Goal: Find contact information: Obtain details needed to contact an individual or organization

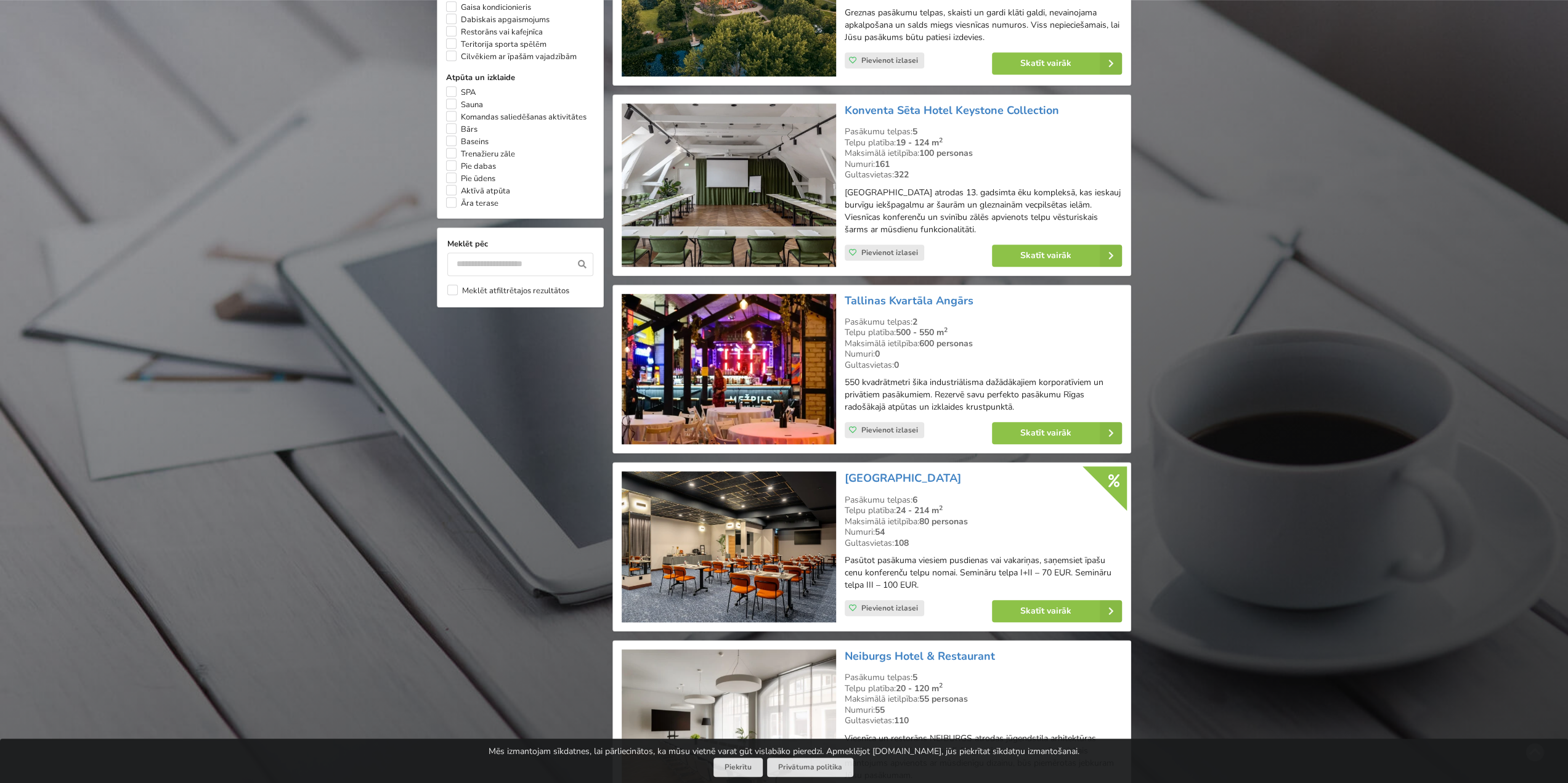
scroll to position [1294, 0]
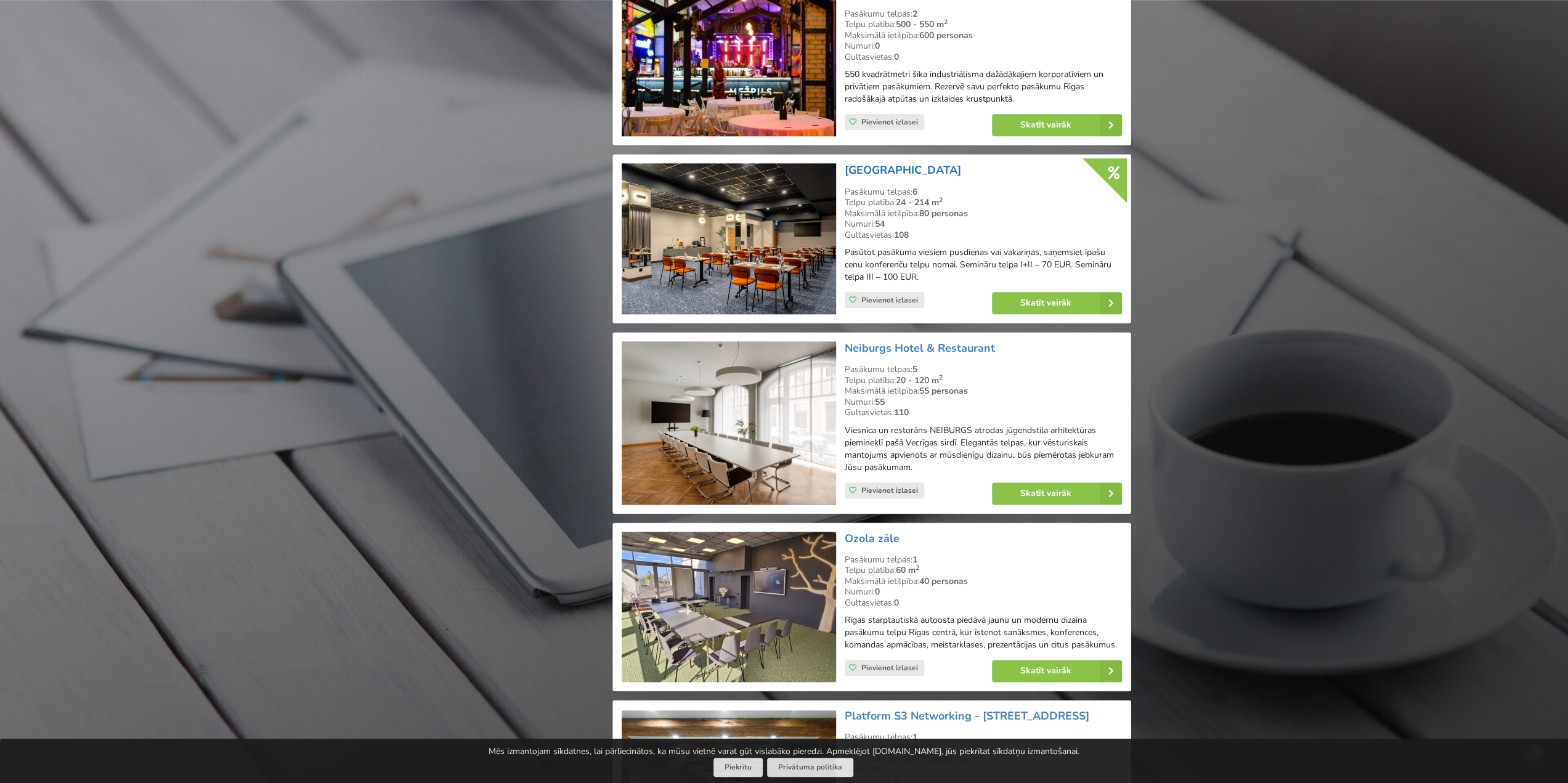
click at [881, 167] on link "[GEOGRAPHIC_DATA]" at bounding box center [903, 170] width 117 height 15
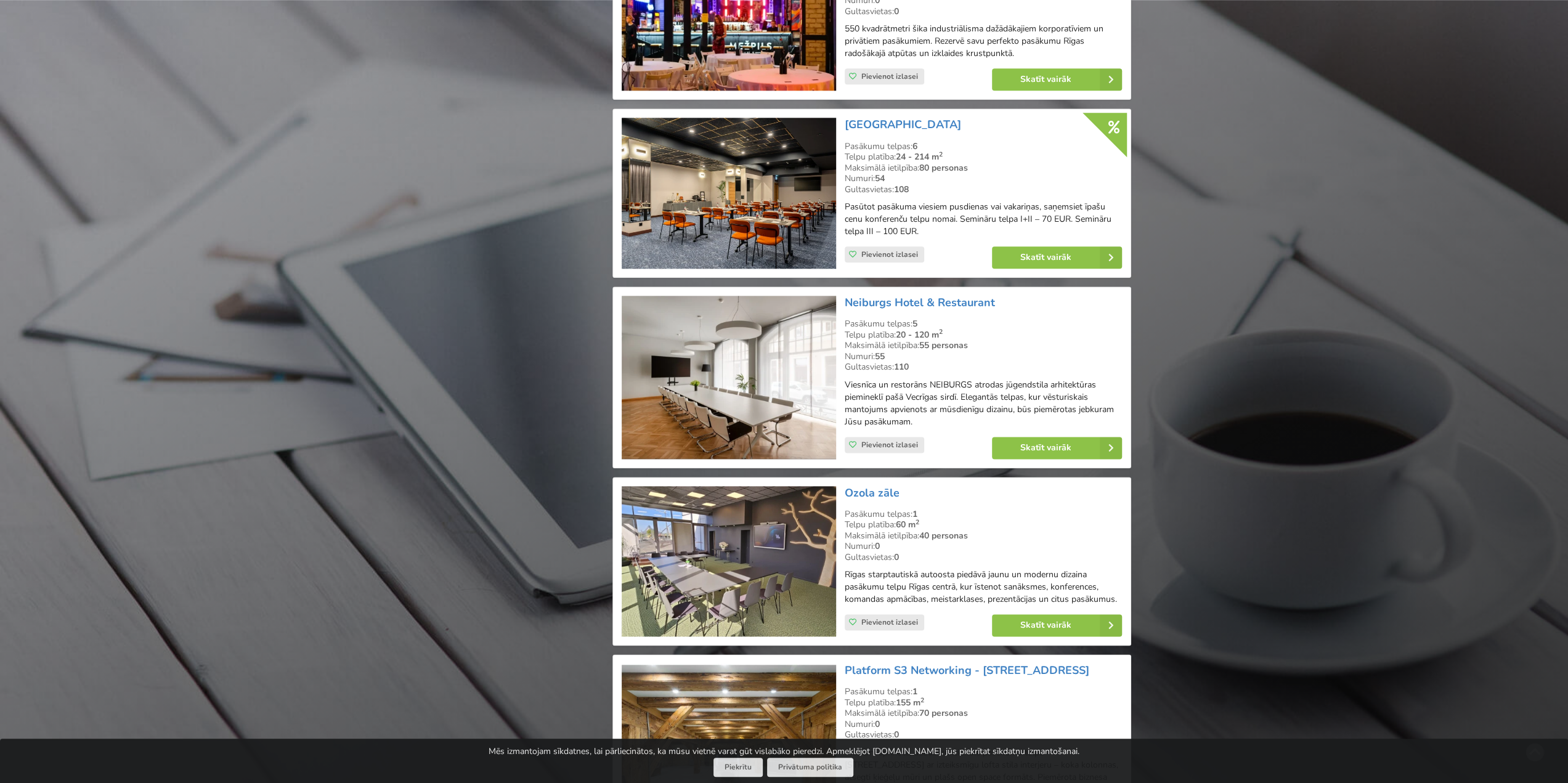
scroll to position [1417, 0]
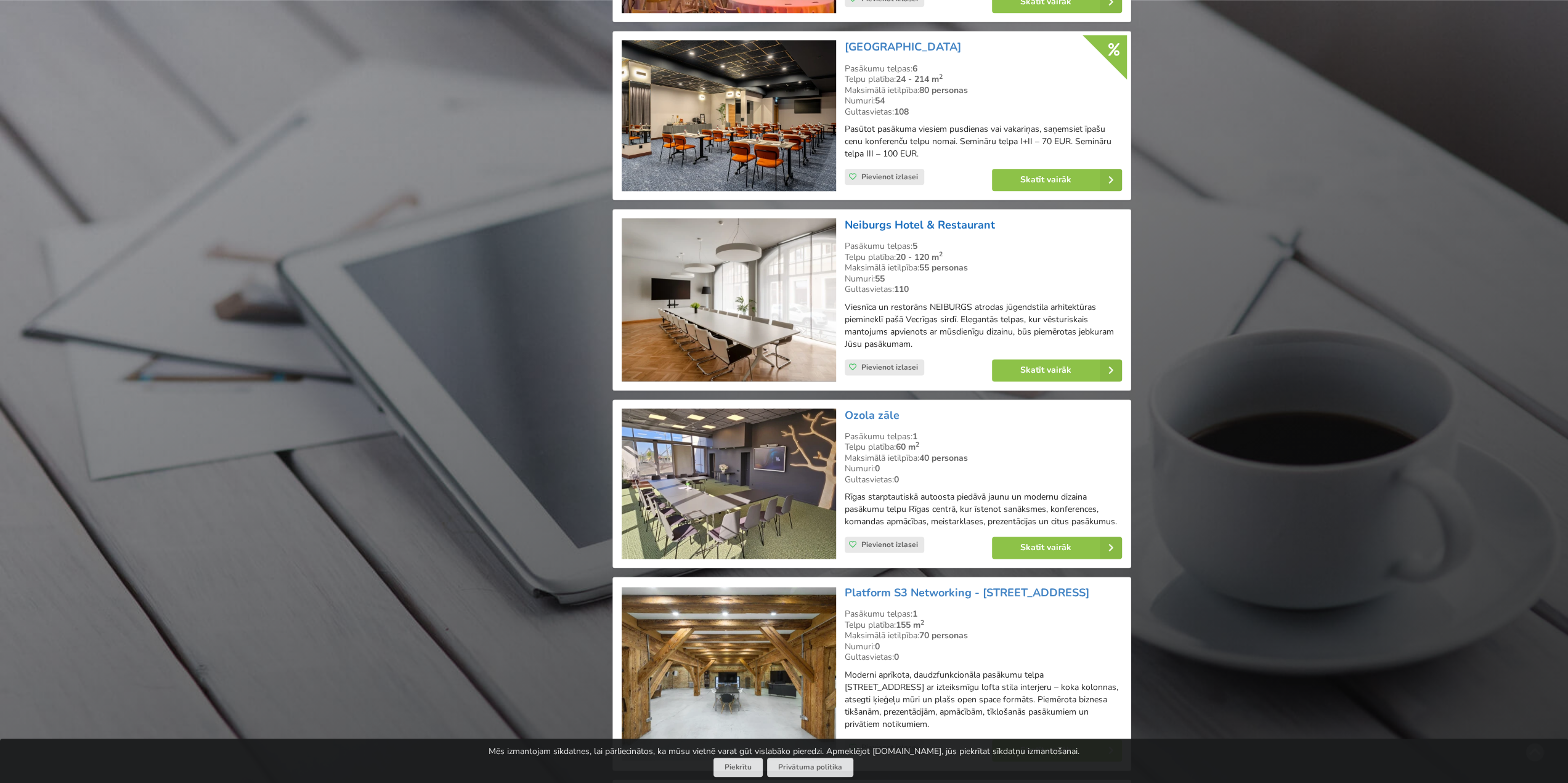
click at [873, 226] on link "Neiburgs Hotel & Restaurant" at bounding box center [920, 225] width 150 height 15
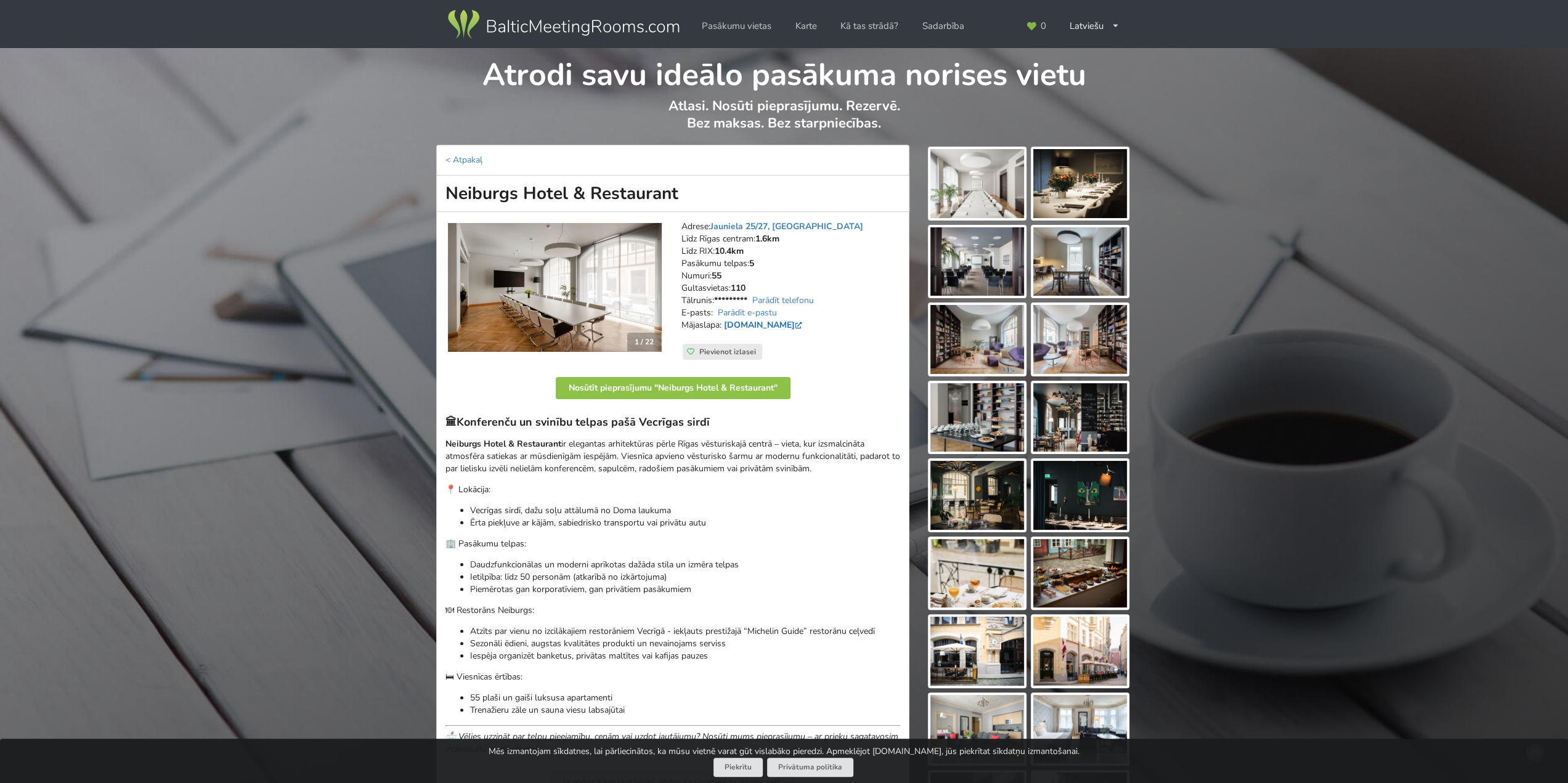
click at [779, 323] on link "www.neiburgs.com" at bounding box center [764, 325] width 80 height 11
click at [745, 311] on link "Parādīt e-pastu" at bounding box center [747, 312] width 59 height 11
